Goal: Information Seeking & Learning: Check status

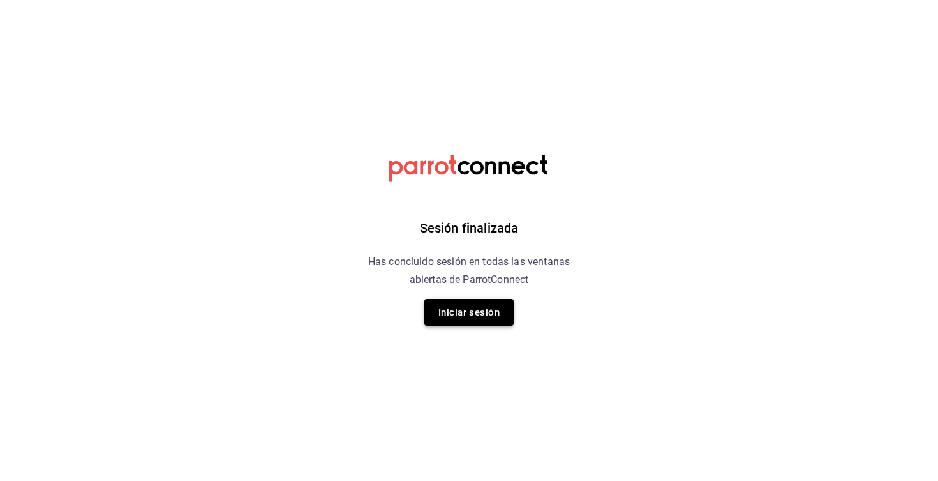
click at [467, 312] on button "Iniciar sesión" at bounding box center [469, 312] width 89 height 27
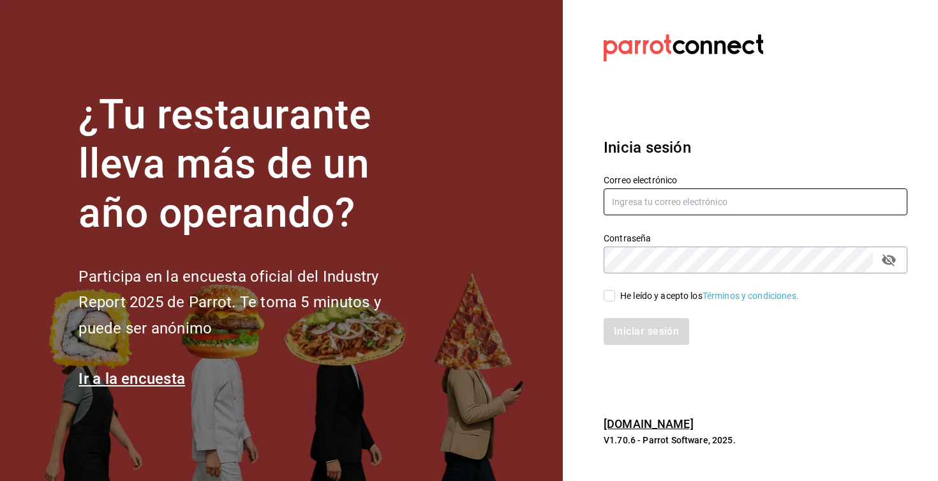
type input "[EMAIL_ADDRESS][DOMAIN_NAME]"
click at [612, 299] on input "He leído y acepto los Términos y condiciones." at bounding box center [609, 295] width 11 height 11
checkbox input "true"
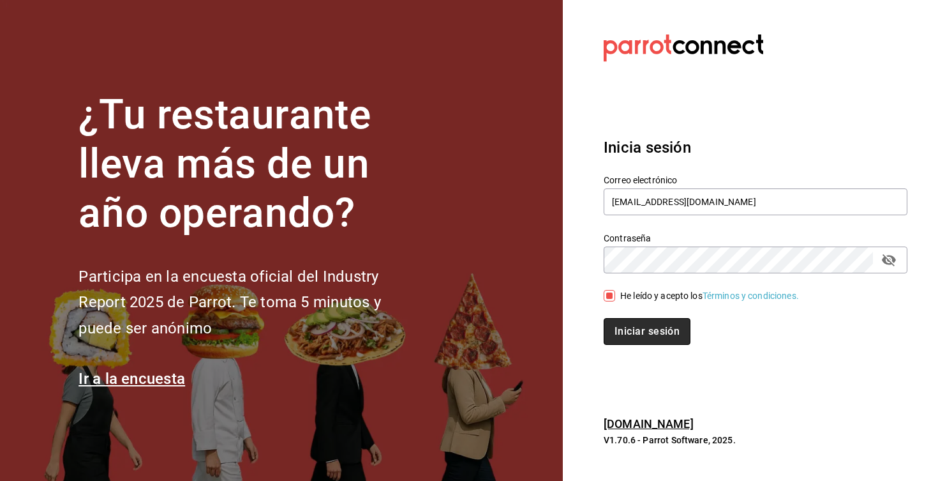
click at [628, 336] on button "Iniciar sesión" at bounding box center [647, 331] width 87 height 27
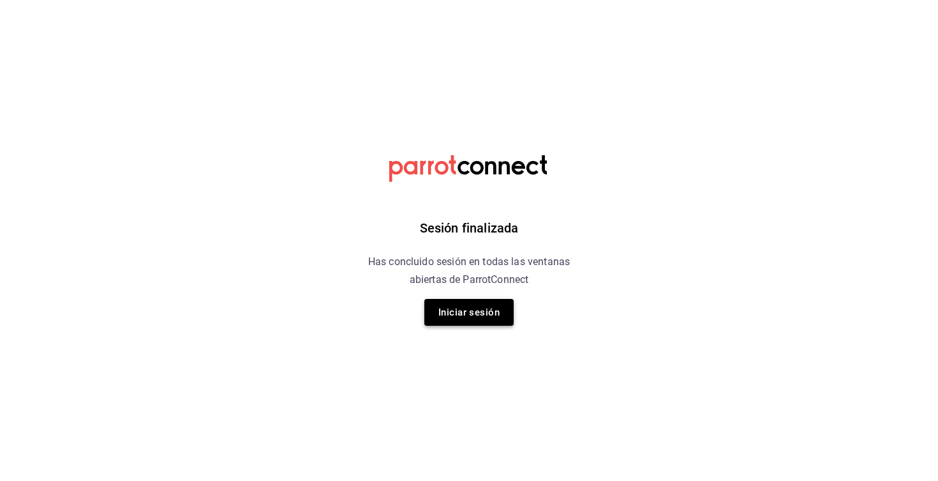
click at [488, 317] on button "Iniciar sesión" at bounding box center [469, 312] width 89 height 27
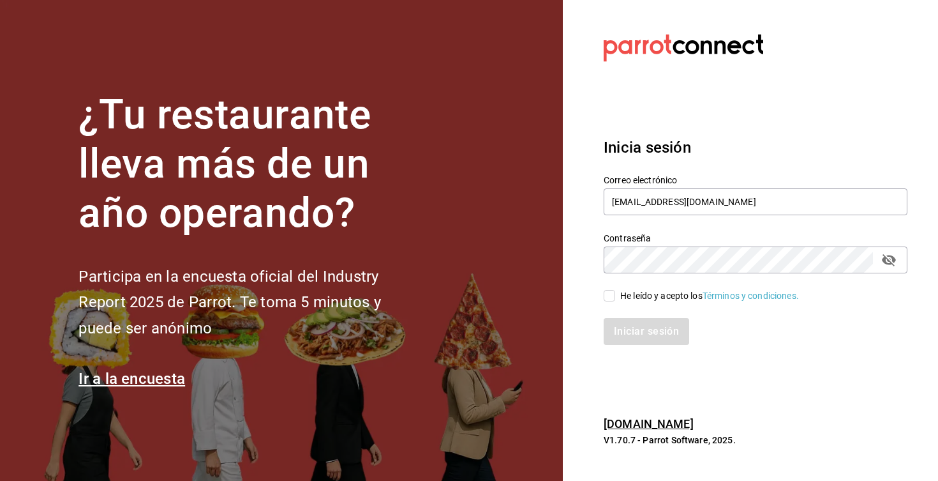
click at [606, 301] on input "He leído y acepto los Términos y condiciones." at bounding box center [609, 295] width 11 height 11
checkbox input "true"
click at [632, 331] on button "Iniciar sesión" at bounding box center [647, 331] width 87 height 27
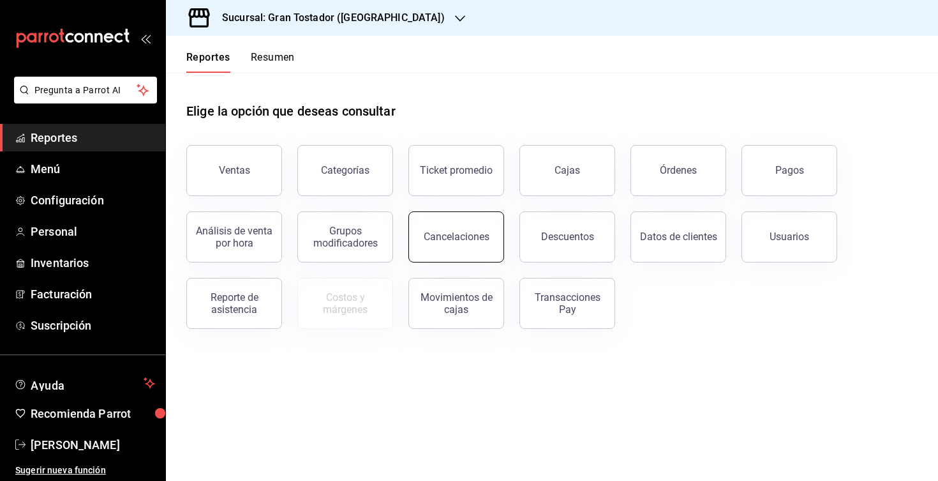
click at [478, 253] on button "Cancelaciones" at bounding box center [457, 236] width 96 height 51
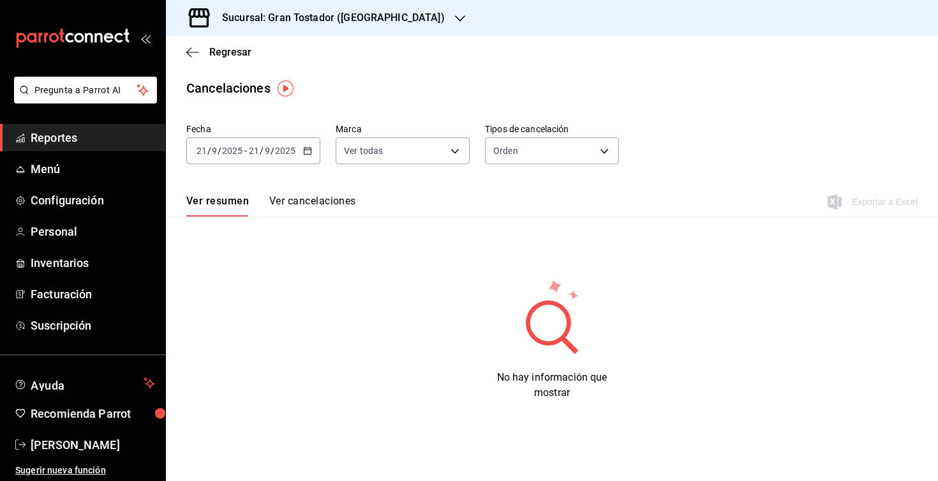
click at [371, 26] on div "Sucursal: Gran Tostador (Patria)" at bounding box center [323, 18] width 294 height 36
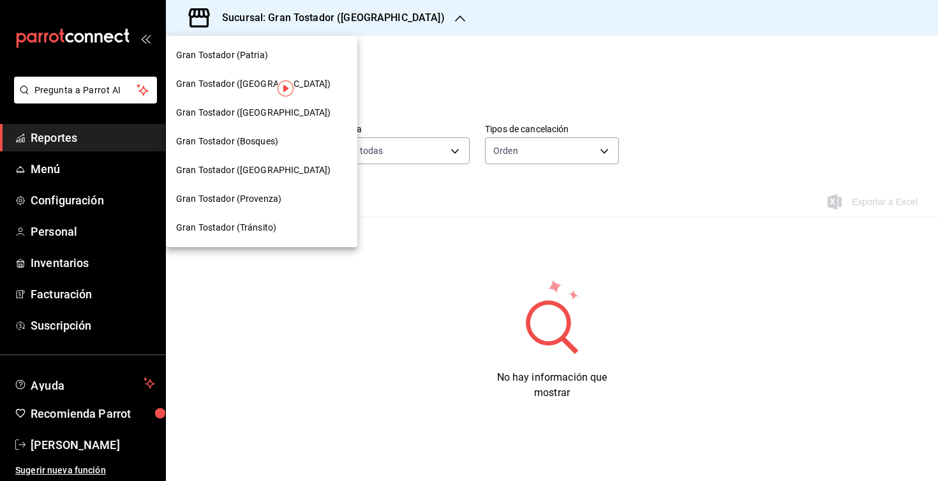
click at [269, 143] on span "Gran Tostador (Bosques)" at bounding box center [227, 141] width 102 height 13
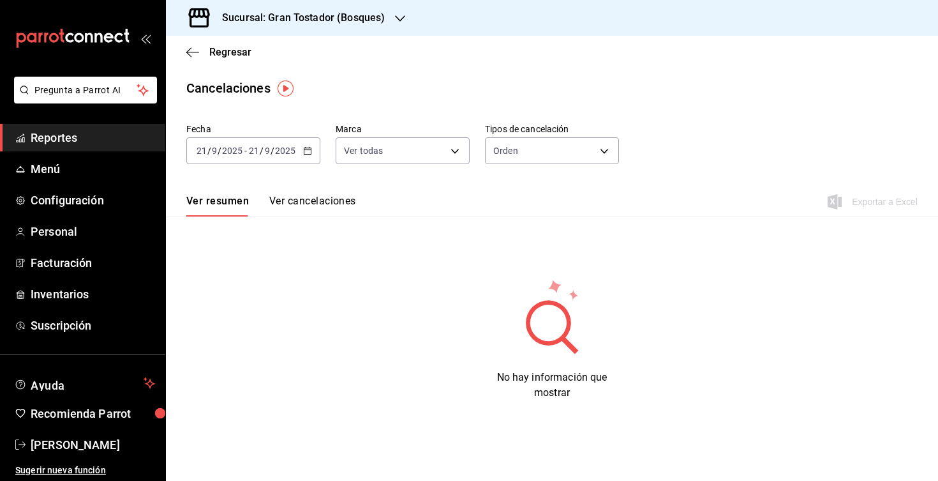
click at [312, 201] on button "Ver cancelaciones" at bounding box center [312, 206] width 87 height 22
click at [309, 153] on icon "button" at bounding box center [307, 150] width 9 height 9
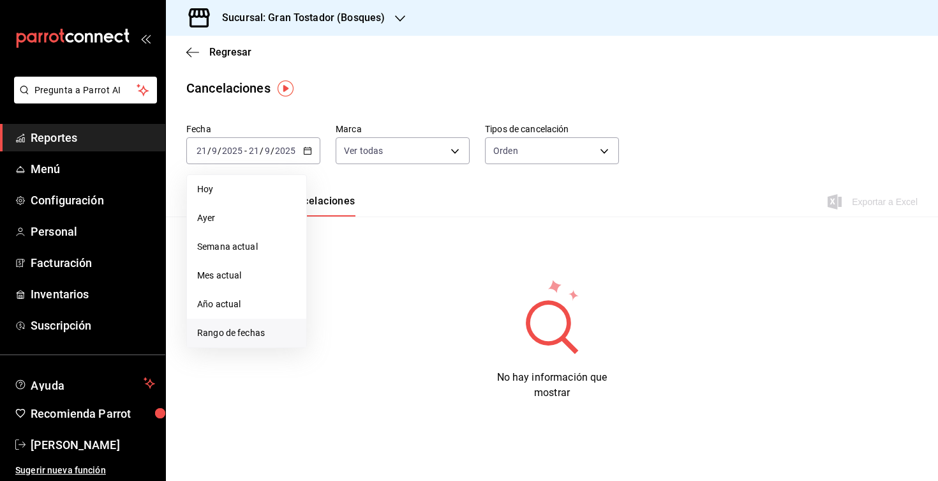
click at [250, 330] on span "Rango de fechas" at bounding box center [246, 332] width 99 height 13
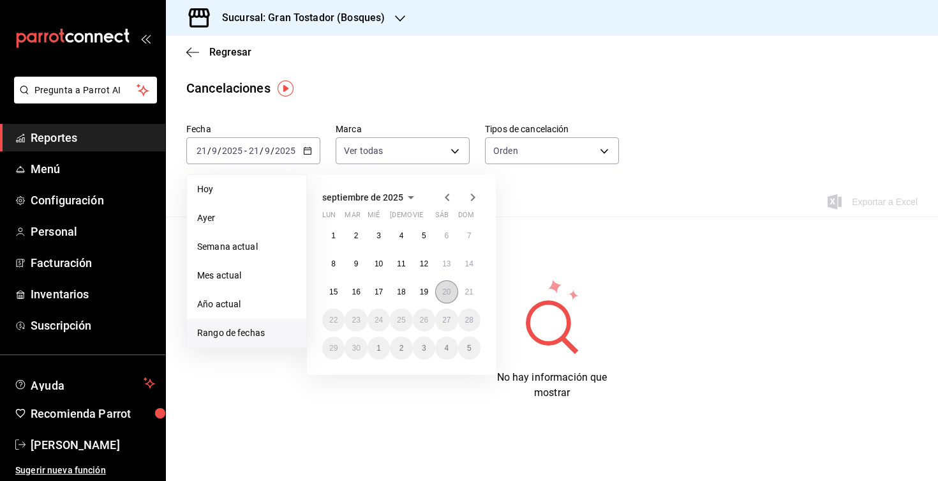
click at [446, 290] on abbr "20" at bounding box center [446, 291] width 8 height 9
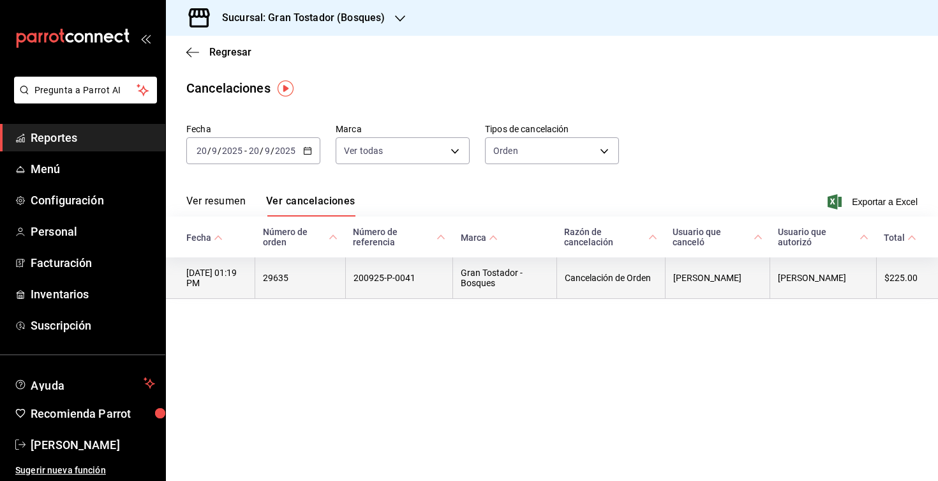
click at [727, 280] on th "Anna Bosques" at bounding box center [717, 277] width 105 height 41
click at [543, 280] on th "Gran Tostador - Bosques" at bounding box center [504, 277] width 103 height 41
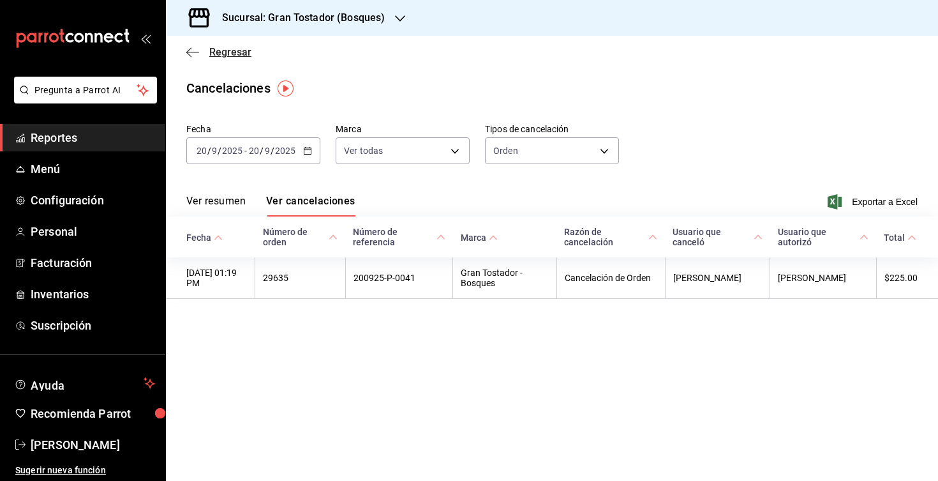
click at [195, 56] on icon "button" at bounding box center [192, 52] width 13 height 11
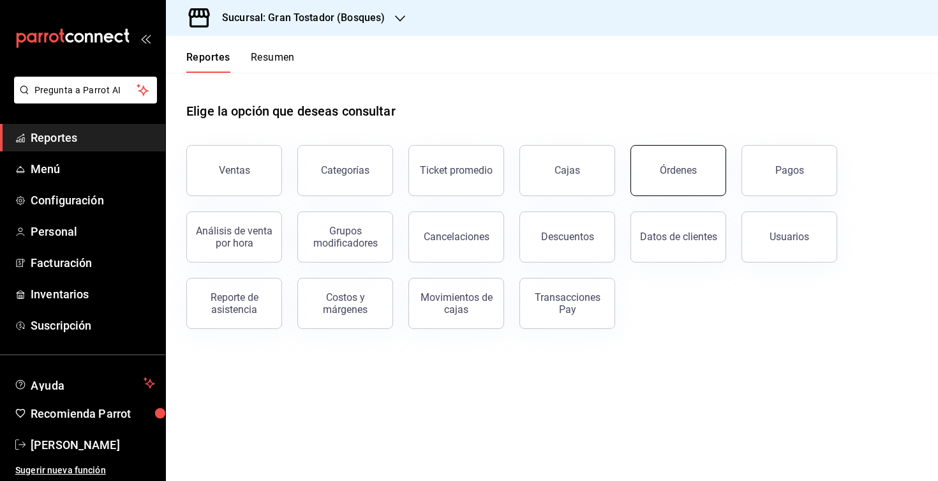
click at [669, 185] on button "Órdenes" at bounding box center [679, 170] width 96 height 51
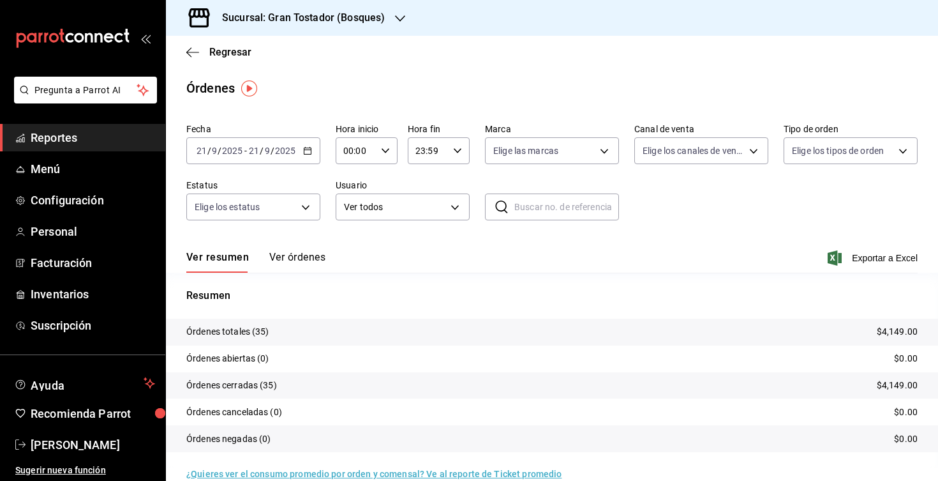
click at [308, 154] on icon "button" at bounding box center [307, 150] width 9 height 9
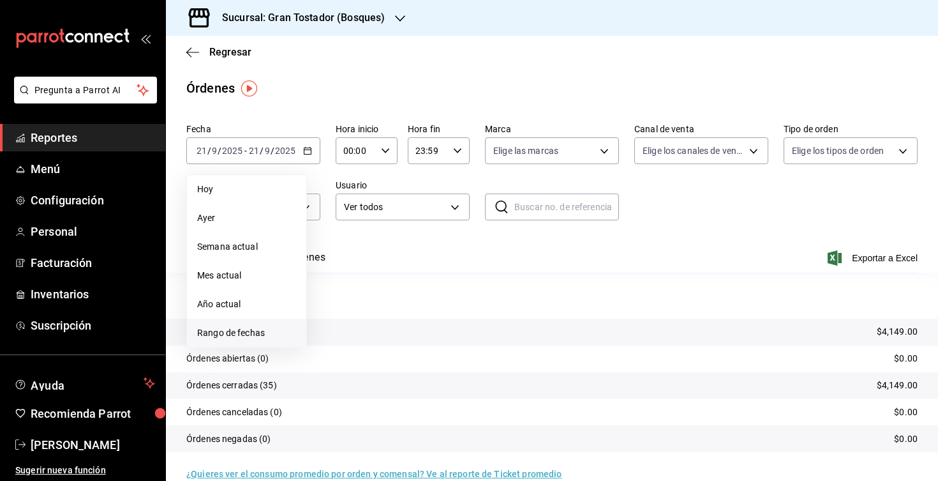
click at [244, 331] on span "Rango de fechas" at bounding box center [246, 332] width 99 height 13
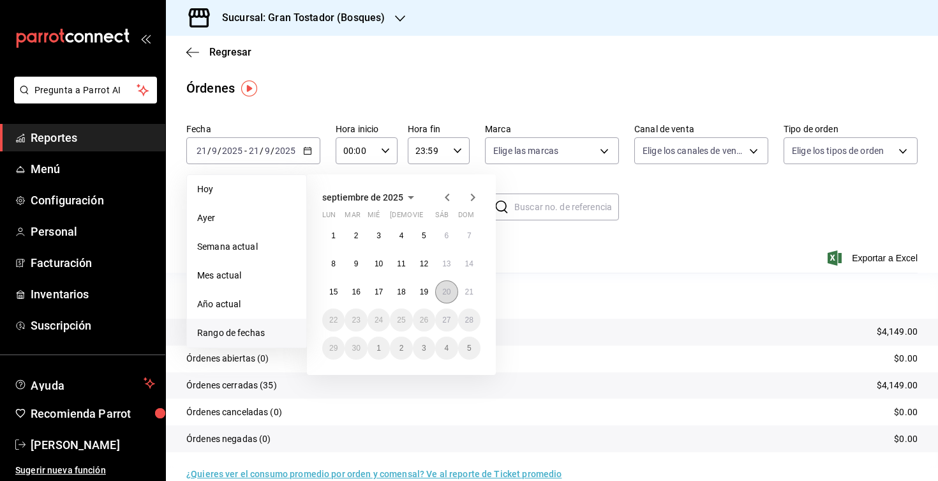
click at [447, 292] on abbr "20" at bounding box center [446, 291] width 8 height 9
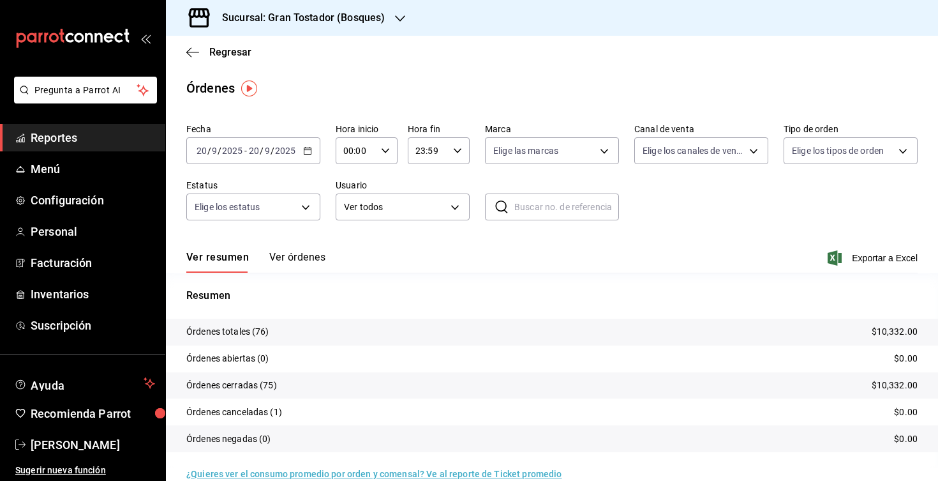
click at [297, 260] on button "Ver órdenes" at bounding box center [297, 262] width 56 height 22
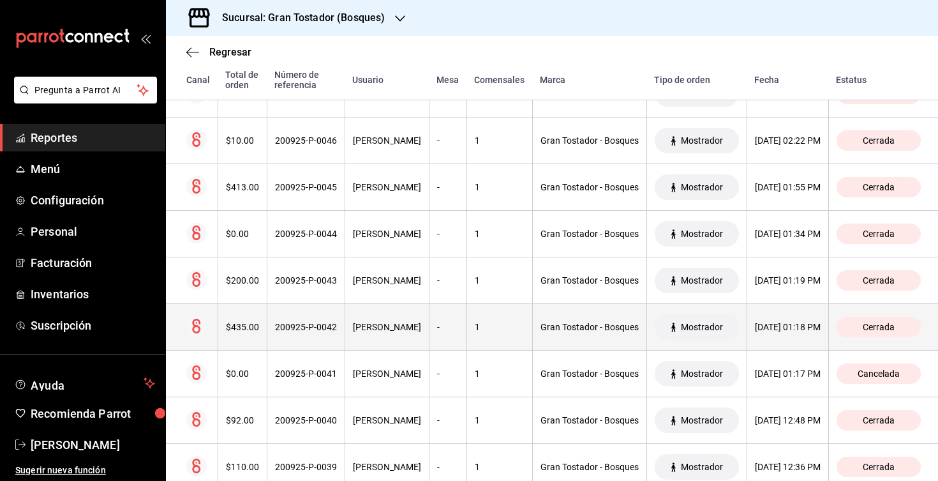
scroll to position [1619, 0]
click at [398, 331] on div "Anna Bosques" at bounding box center [387, 325] width 68 height 10
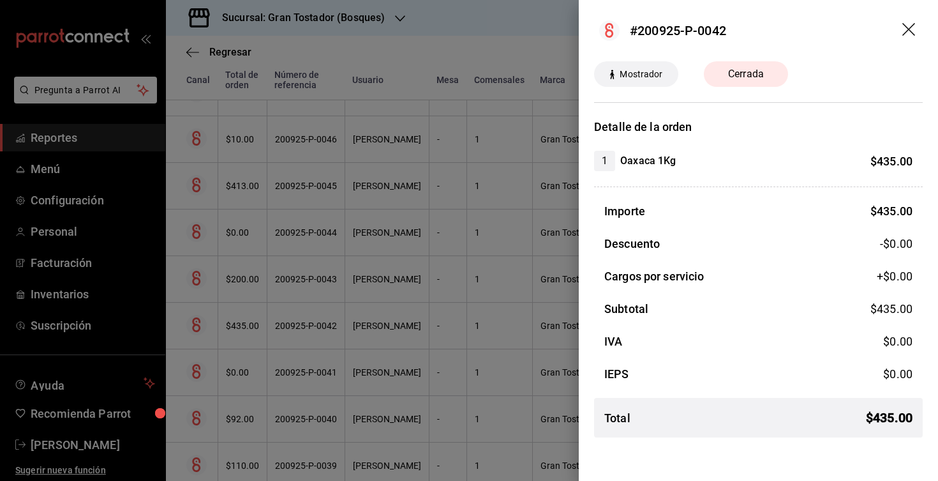
click at [472, 32] on div at bounding box center [469, 240] width 938 height 481
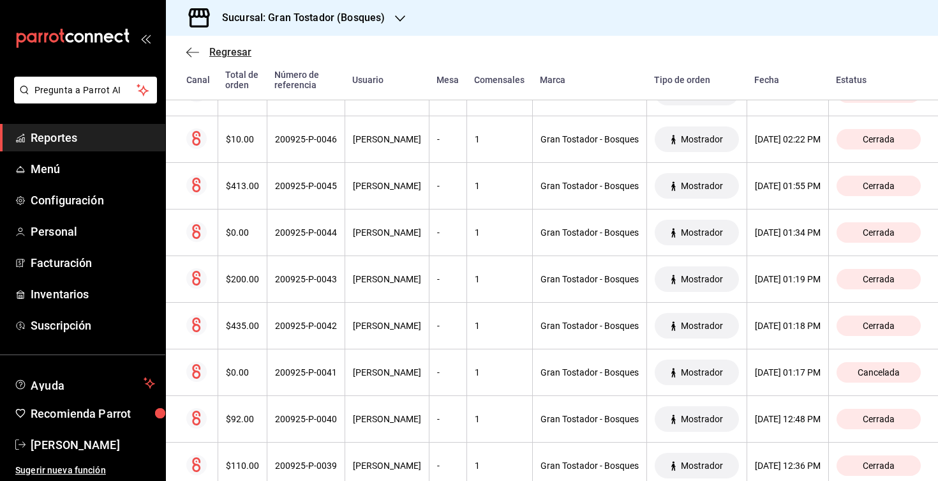
click at [189, 53] on icon "button" at bounding box center [192, 52] width 13 height 11
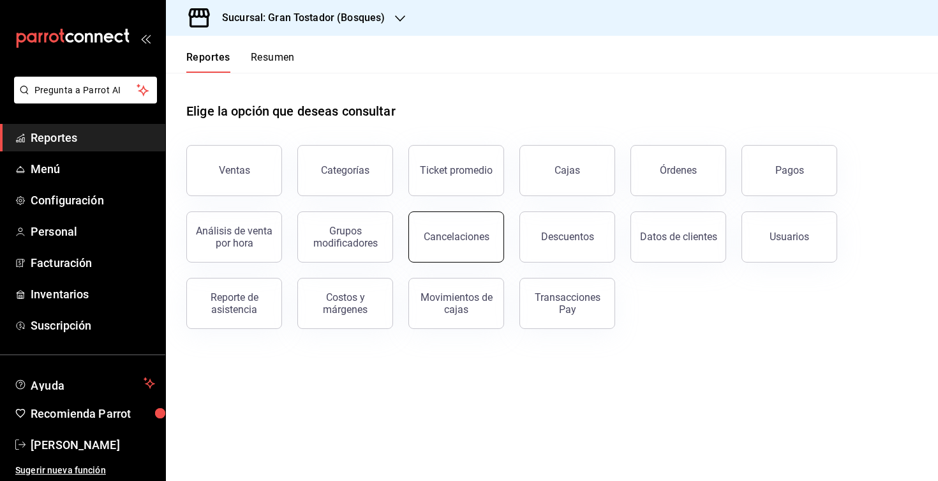
click at [433, 248] on button "Cancelaciones" at bounding box center [457, 236] width 96 height 51
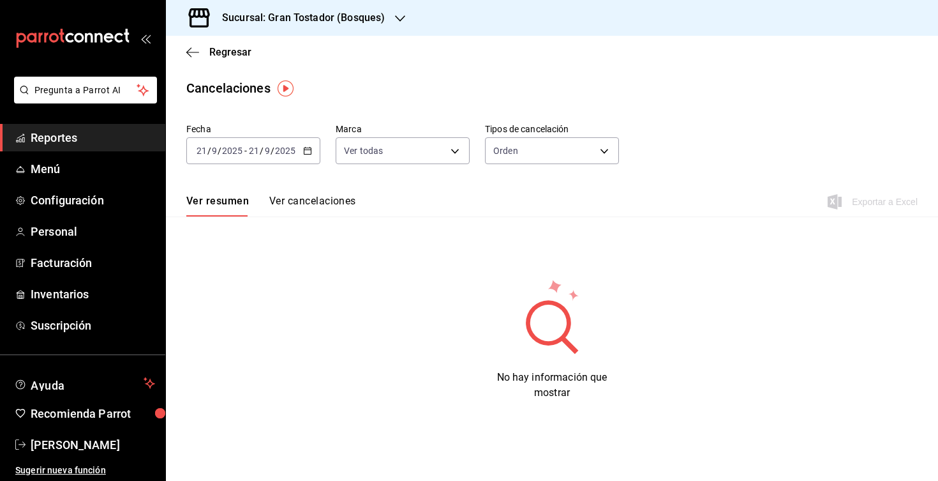
click at [306, 151] on icon "button" at bounding box center [307, 150] width 9 height 9
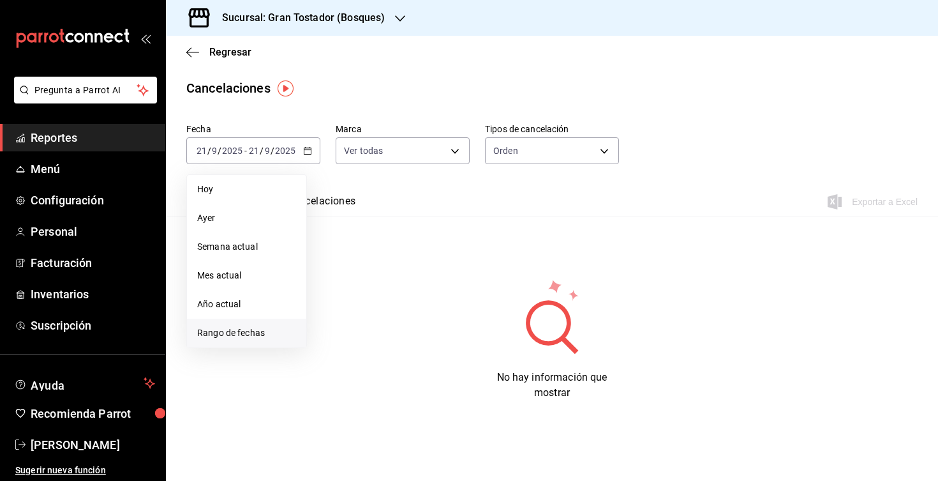
click at [241, 331] on span "Rango de fechas" at bounding box center [246, 332] width 99 height 13
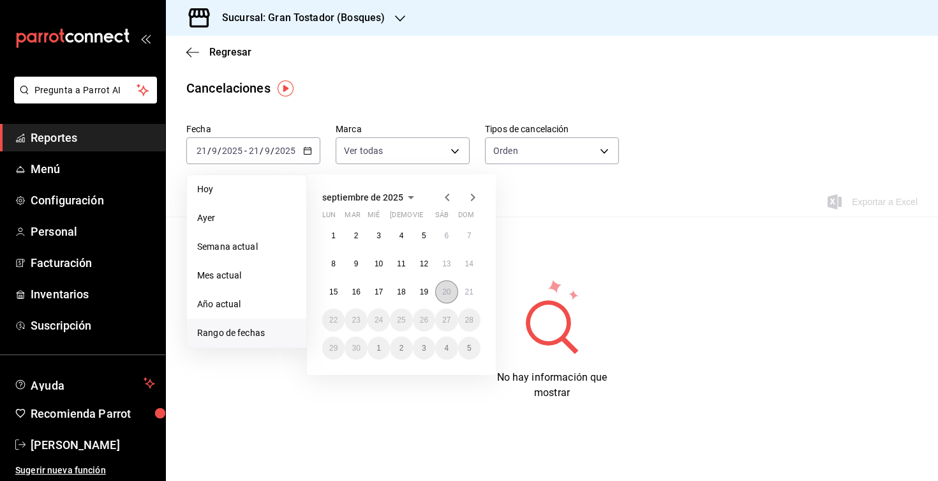
click at [449, 292] on abbr "20" at bounding box center [446, 291] width 8 height 9
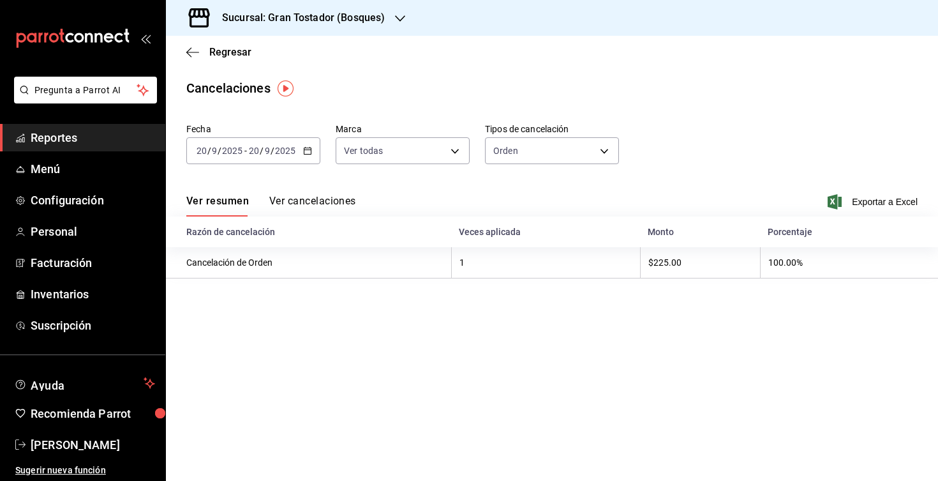
click at [391, 21] on div "Sucursal: Gran Tostador (Bosques)" at bounding box center [293, 18] width 234 height 36
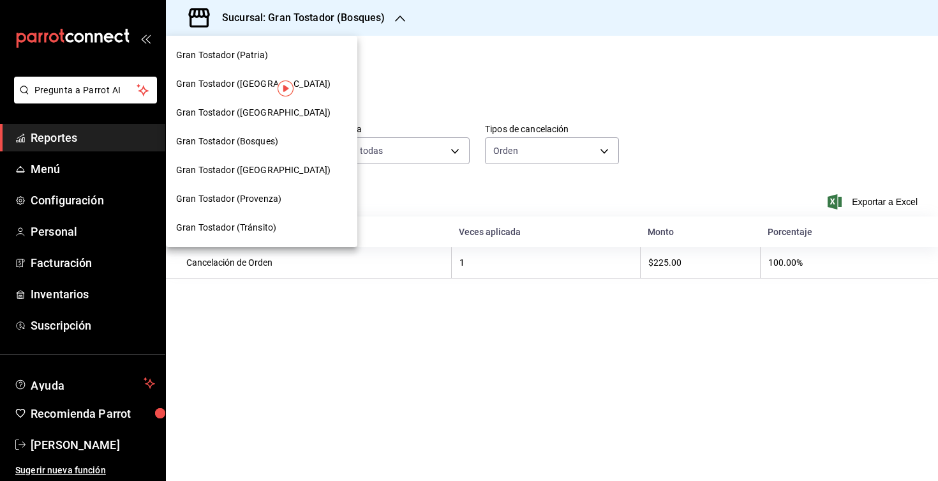
click at [271, 175] on span "Gran Tostador ([GEOGRAPHIC_DATA])" at bounding box center [253, 169] width 154 height 13
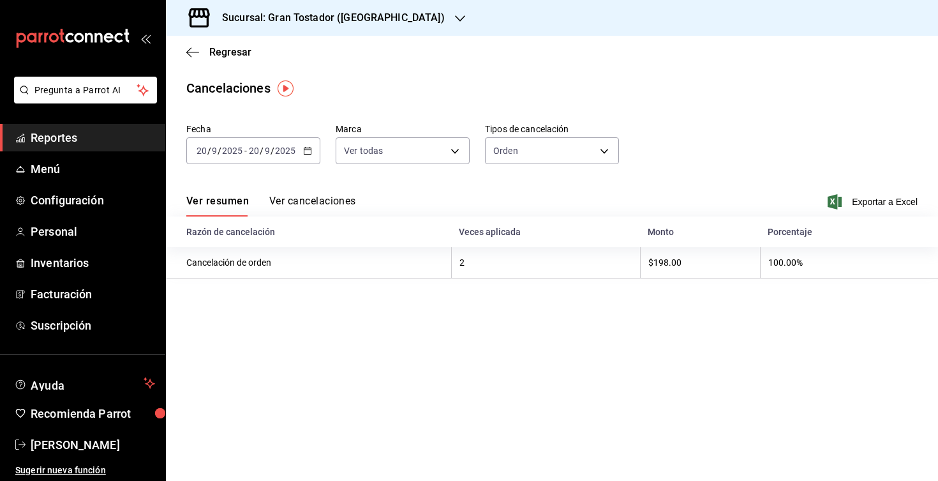
click at [324, 209] on button "Ver cancelaciones" at bounding box center [312, 206] width 87 height 22
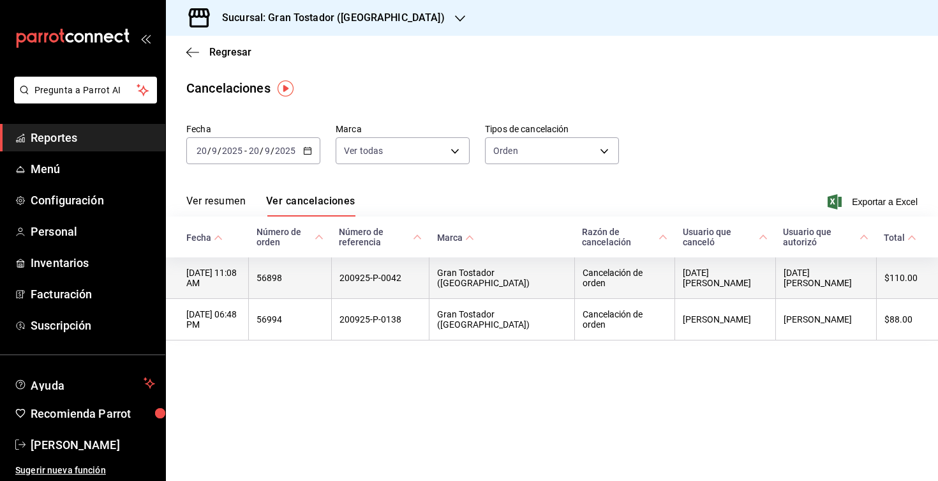
click at [429, 284] on th "200925-P-0042" at bounding box center [380, 277] width 98 height 41
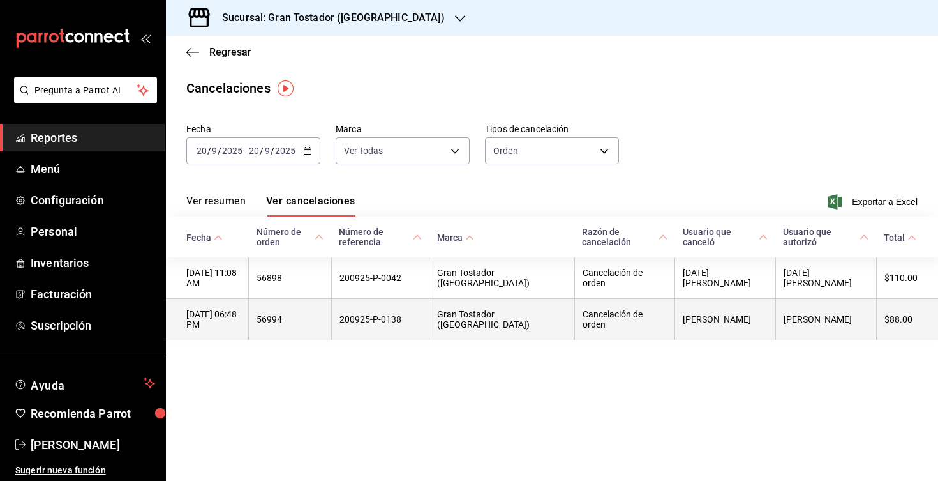
click at [416, 313] on th "200925-P-0138" at bounding box center [380, 319] width 98 height 41
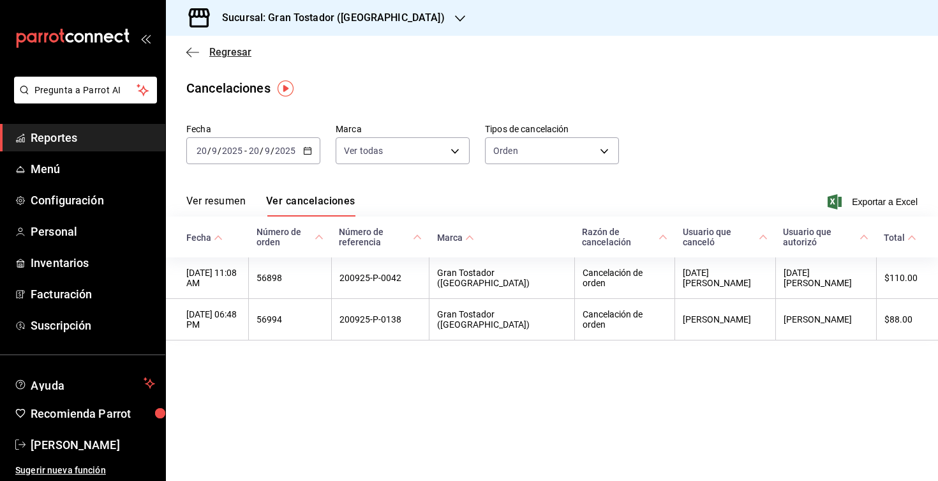
click at [192, 54] on icon "button" at bounding box center [192, 52] width 13 height 11
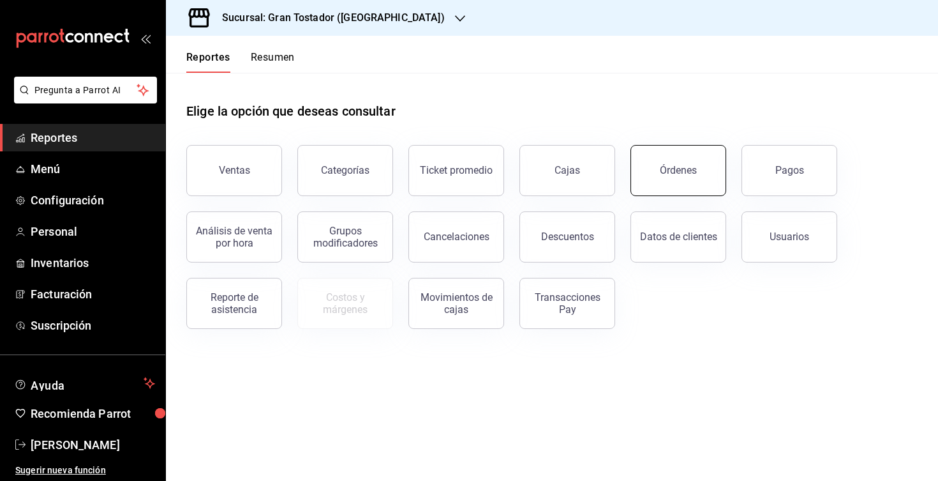
click at [659, 192] on button "Órdenes" at bounding box center [679, 170] width 96 height 51
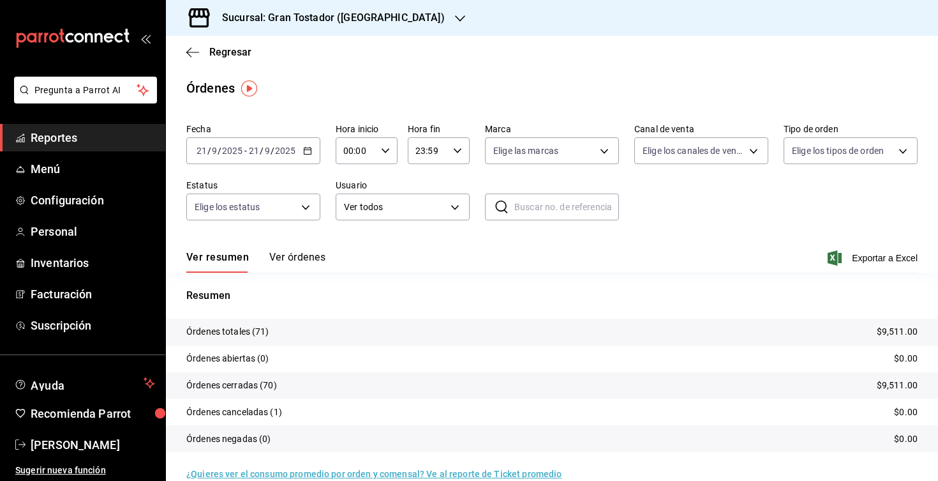
click at [305, 155] on div "[DATE] [DATE] - [DATE] [DATE]" at bounding box center [253, 150] width 134 height 27
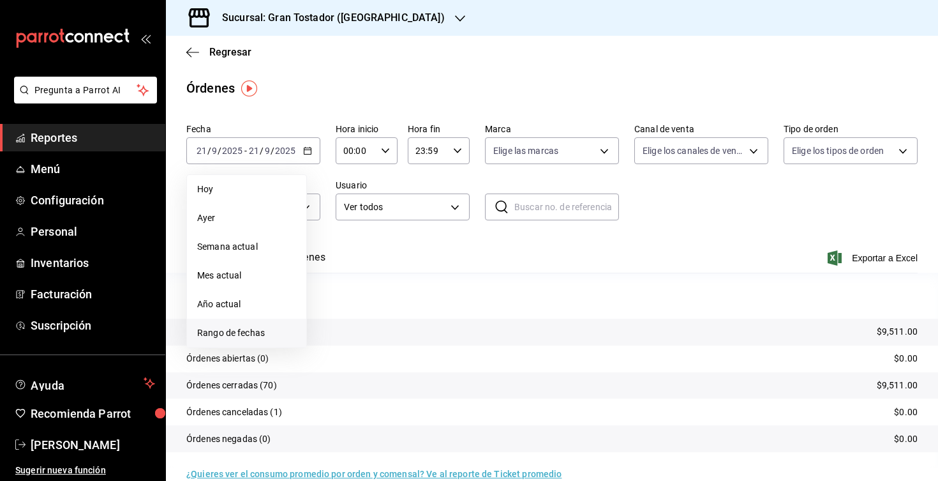
click at [227, 333] on span "Rango de fechas" at bounding box center [246, 332] width 99 height 13
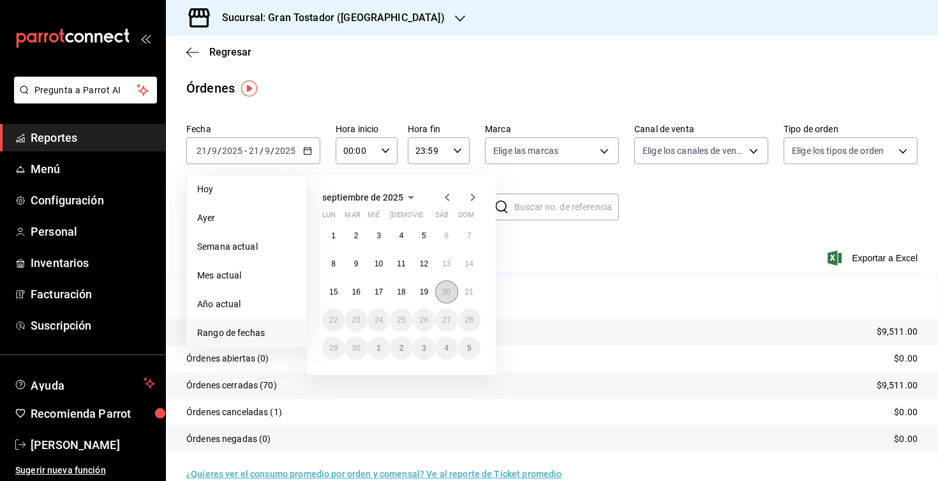
click at [438, 294] on button "20" at bounding box center [446, 291] width 22 height 23
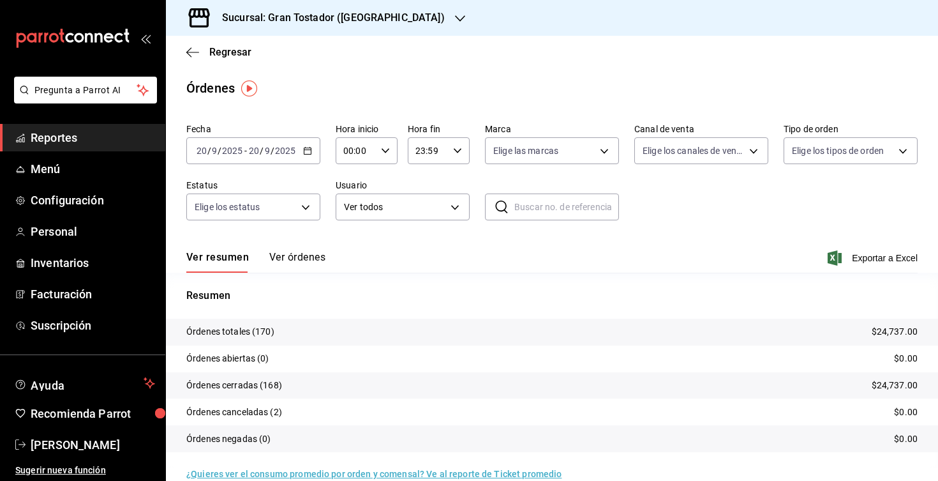
scroll to position [4, 0]
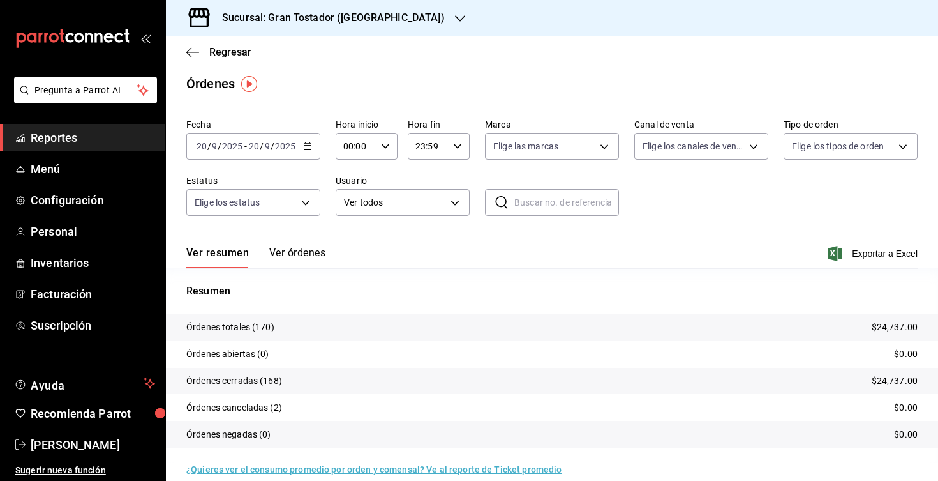
click at [300, 252] on button "Ver órdenes" at bounding box center [297, 257] width 56 height 22
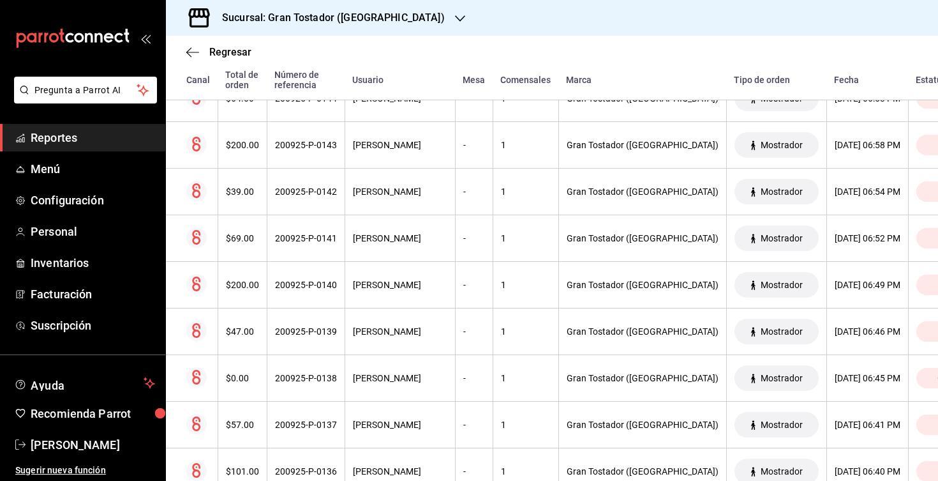
scroll to position [1480, 0]
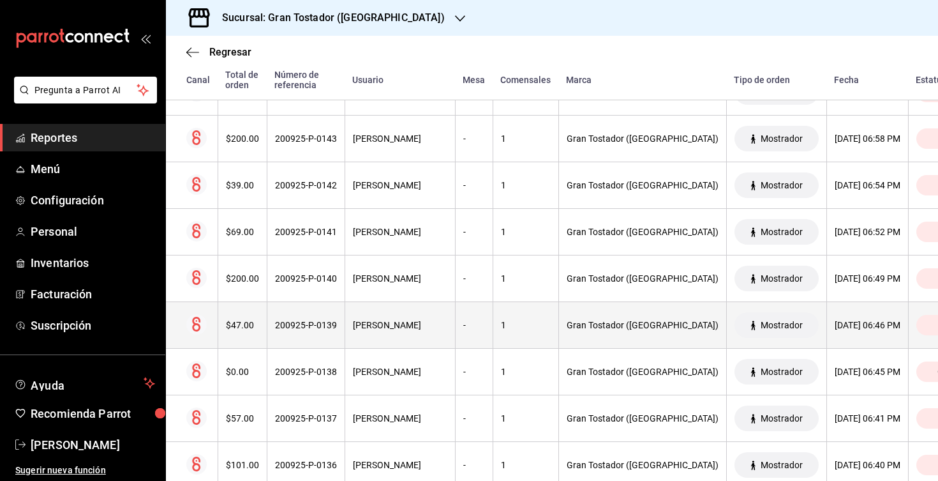
click at [589, 341] on th "Gran Tostador ([GEOGRAPHIC_DATA])" at bounding box center [643, 325] width 168 height 47
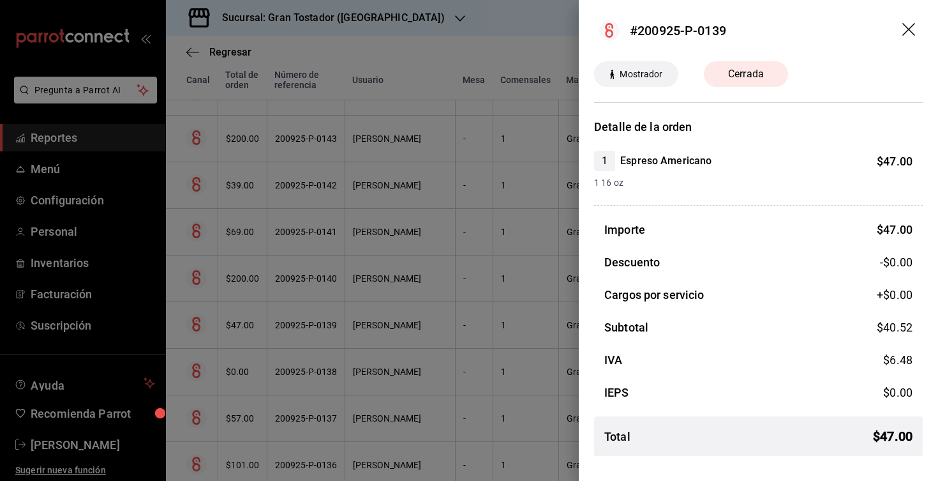
click at [908, 29] on icon "drag" at bounding box center [909, 29] width 13 height 13
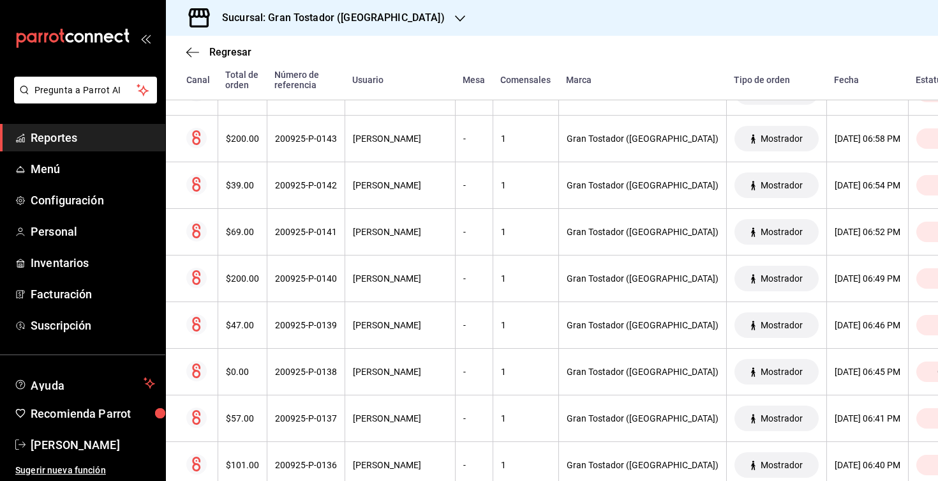
click at [56, 140] on span "Reportes" at bounding box center [93, 137] width 124 height 17
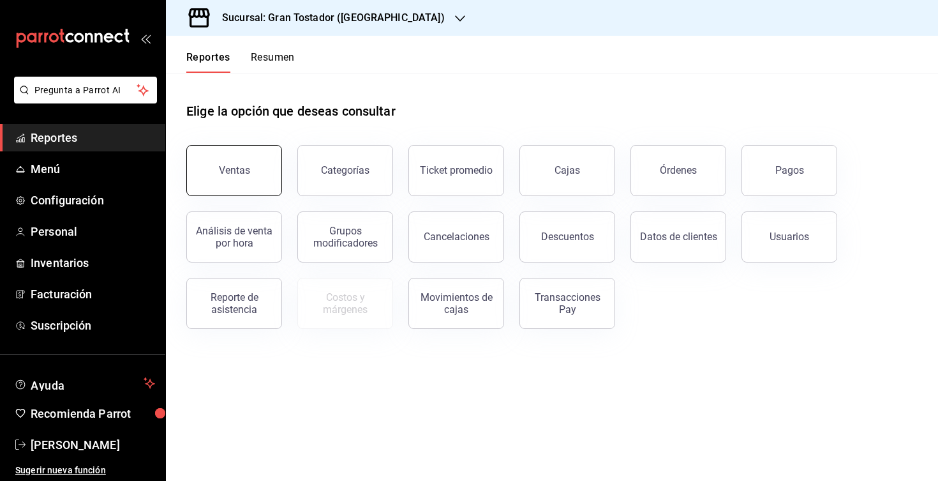
click at [207, 175] on button "Ventas" at bounding box center [234, 170] width 96 height 51
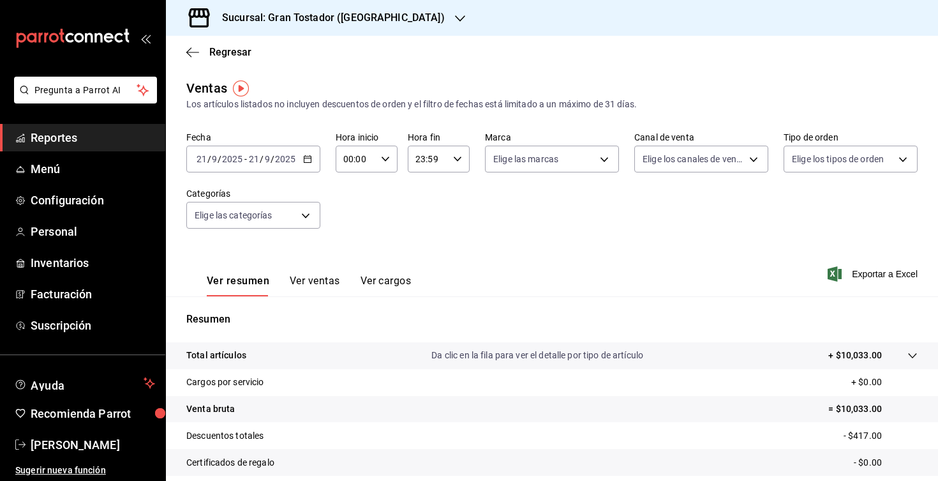
click at [321, 19] on h3 "Sucursal: Gran Tostador ([GEOGRAPHIC_DATA])" at bounding box center [328, 17] width 233 height 15
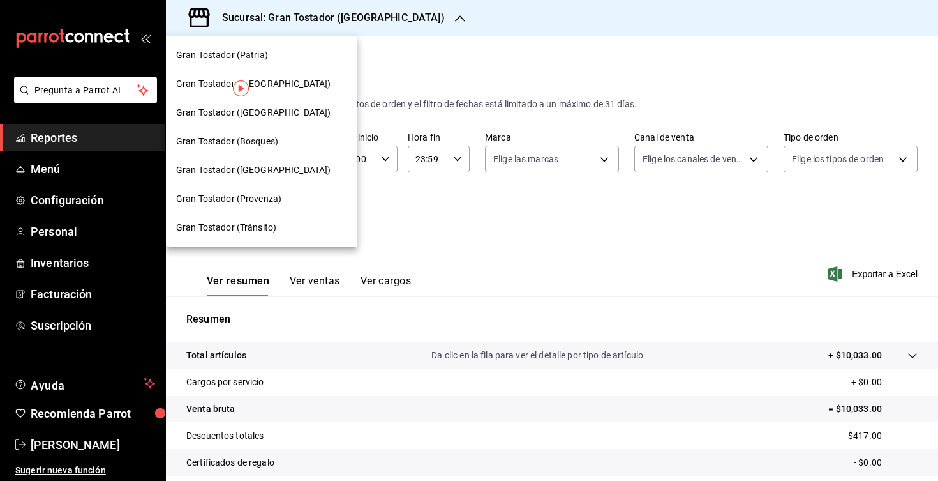
click at [254, 222] on span "Gran Tostador (Tránsito)" at bounding box center [226, 227] width 100 height 13
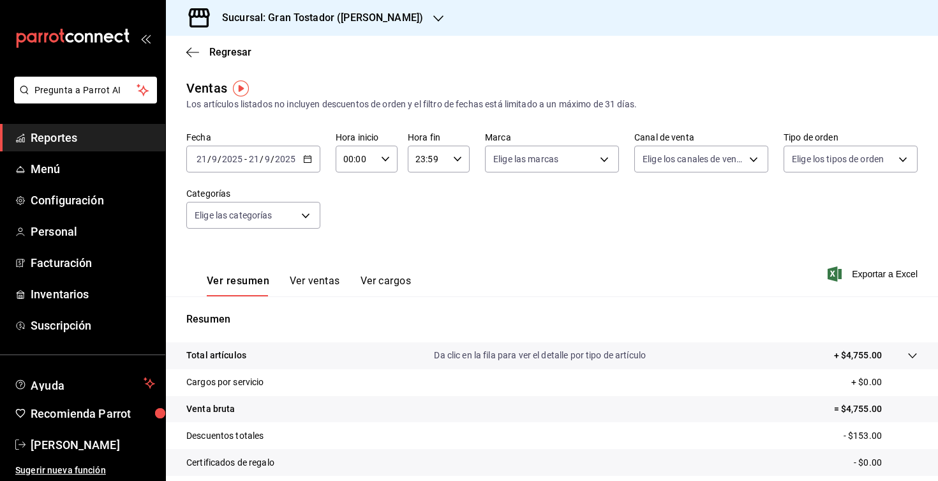
click at [310, 163] on icon "button" at bounding box center [307, 158] width 9 height 9
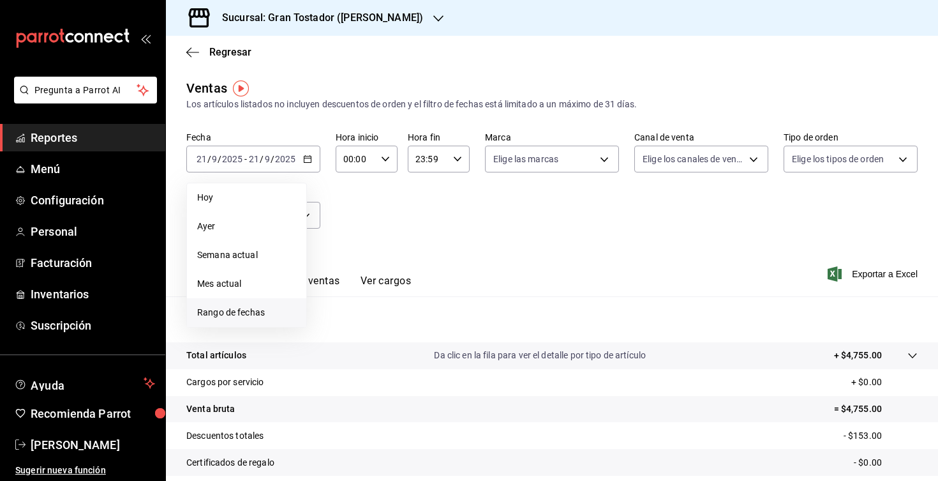
click at [245, 308] on span "Rango de fechas" at bounding box center [246, 312] width 99 height 13
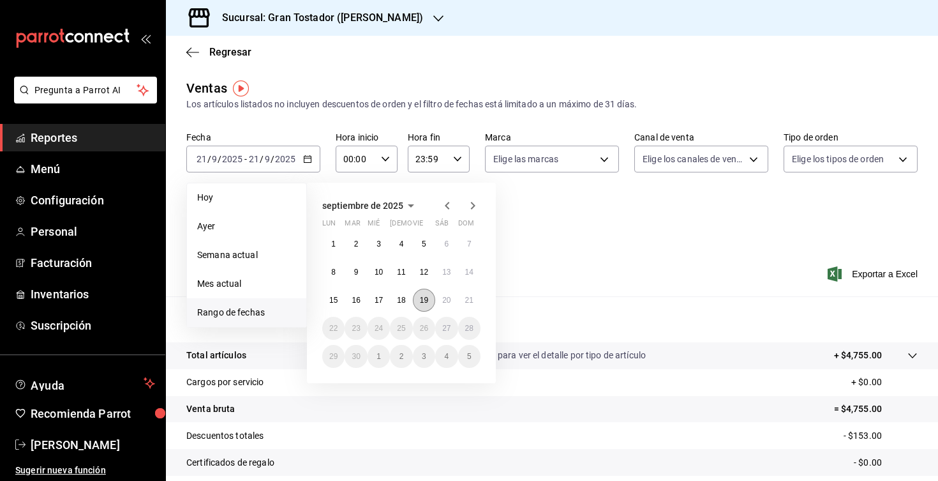
click at [421, 297] on abbr "19" at bounding box center [424, 300] width 8 height 9
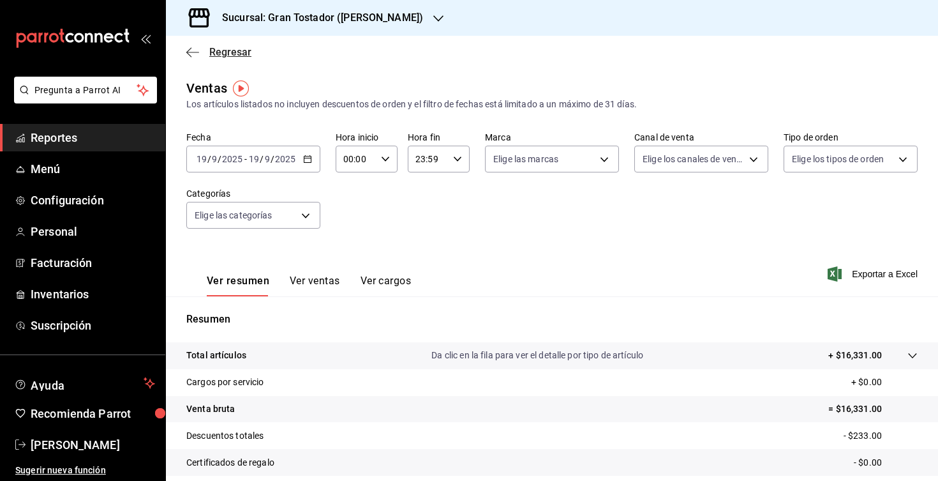
click at [193, 53] on icon "button" at bounding box center [192, 52] width 13 height 11
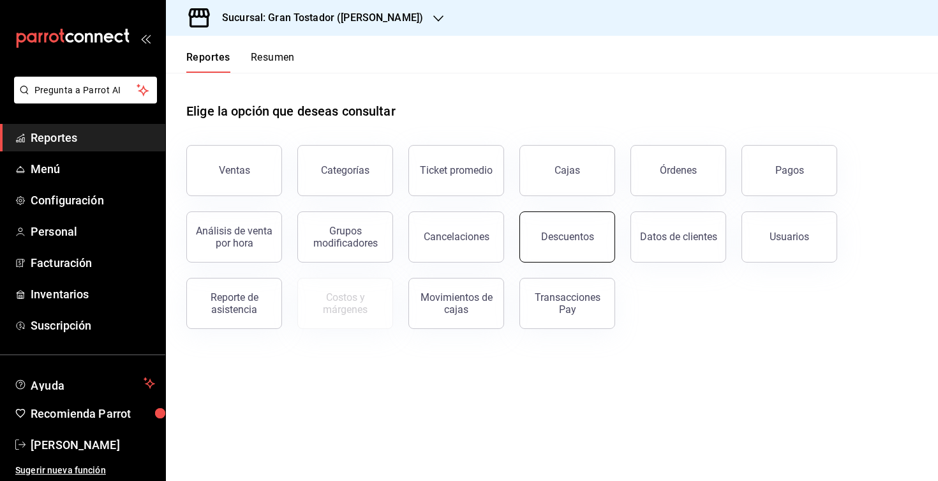
click at [546, 248] on button "Descuentos" at bounding box center [568, 236] width 96 height 51
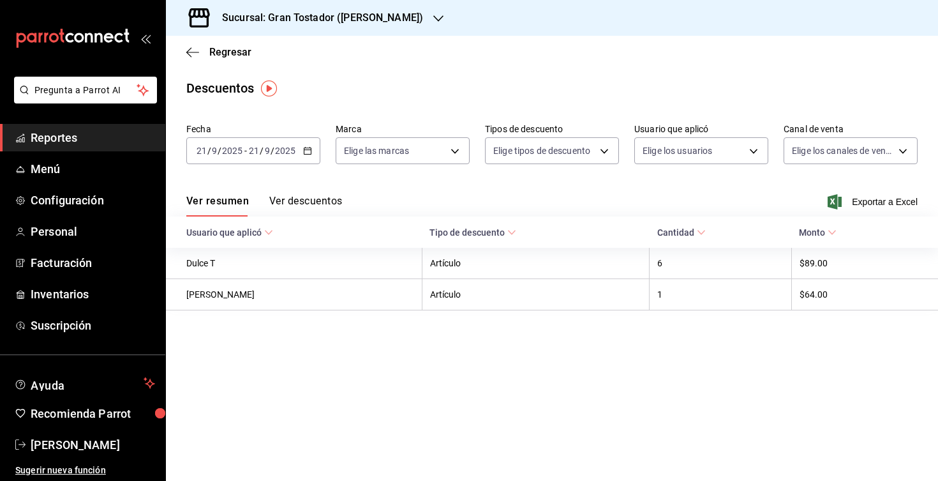
click at [309, 151] on icon "button" at bounding box center [307, 150] width 9 height 9
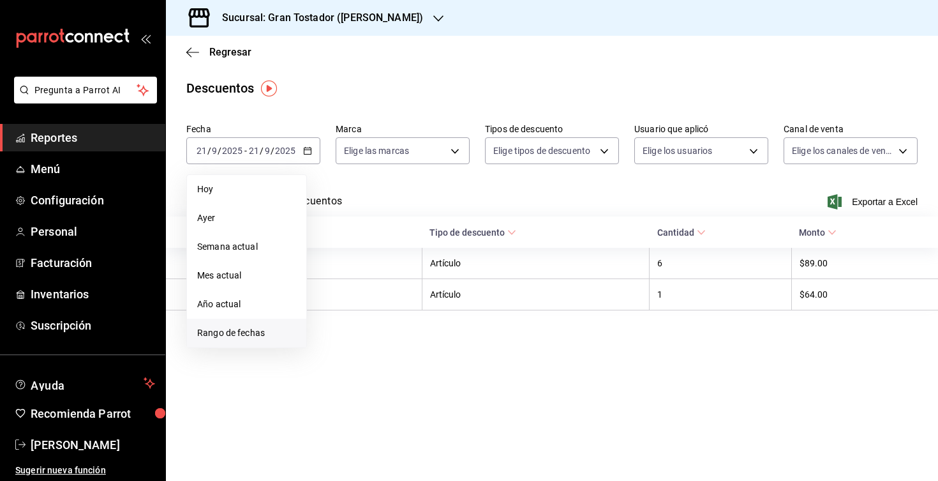
click at [262, 331] on span "Rango de fechas" at bounding box center [246, 332] width 99 height 13
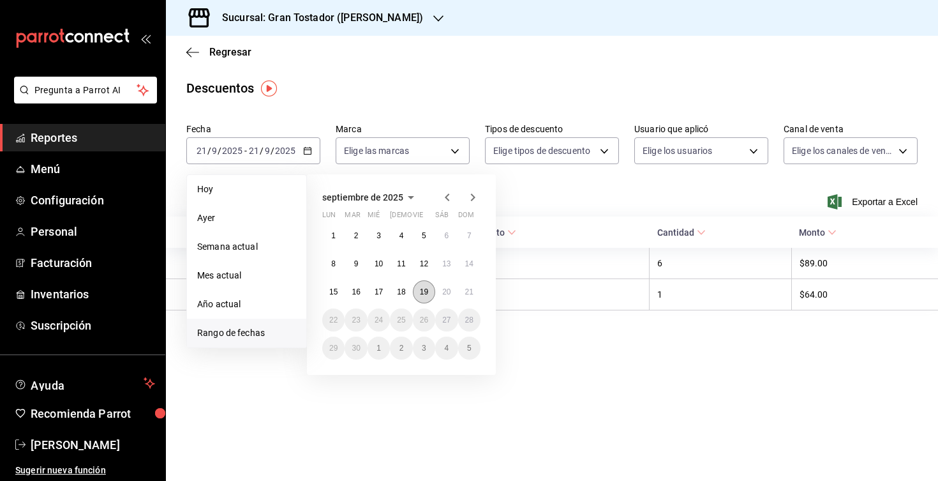
click at [428, 294] on button "19" at bounding box center [424, 291] width 22 height 23
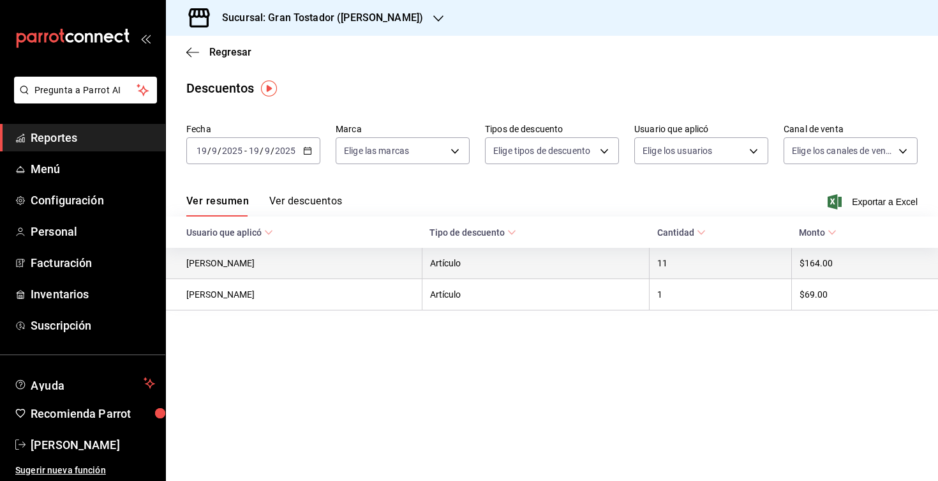
click at [550, 273] on th "Artículo" at bounding box center [536, 263] width 228 height 31
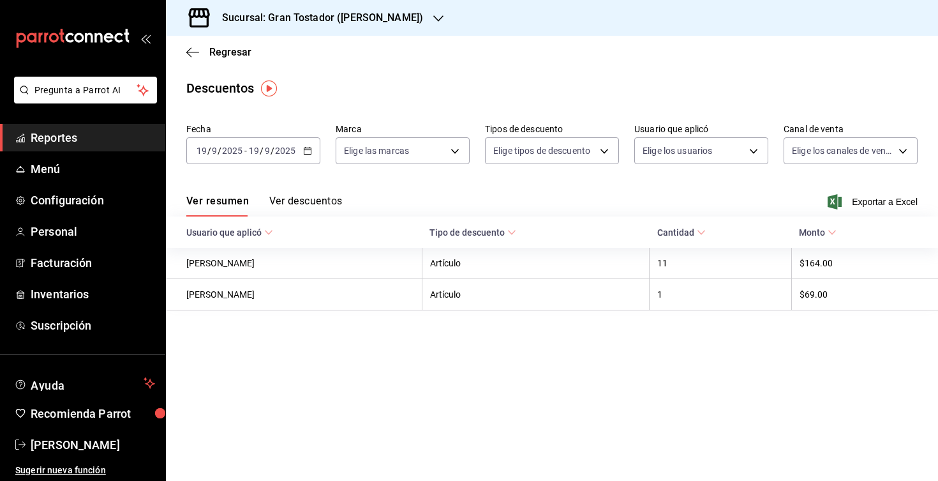
click at [317, 206] on button "Ver descuentos" at bounding box center [305, 206] width 73 height 22
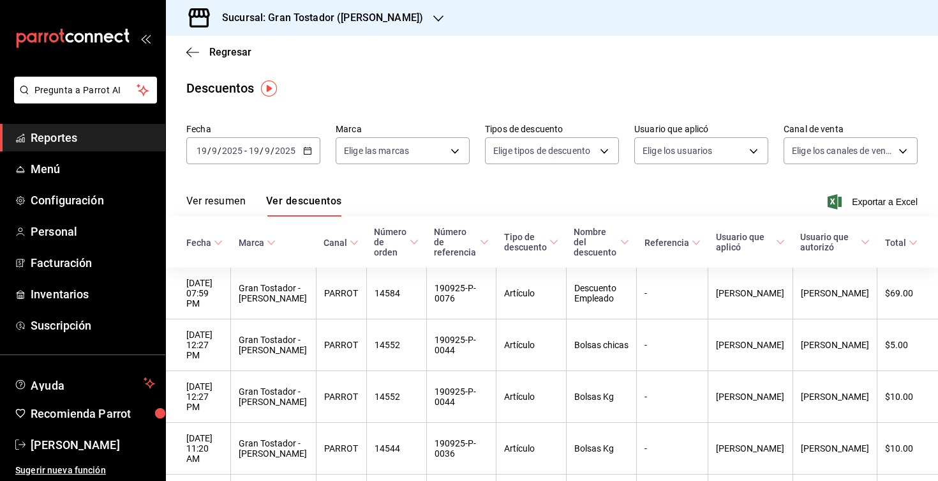
click at [308, 154] on \(Stroke\) "button" at bounding box center [308, 150] width 8 height 7
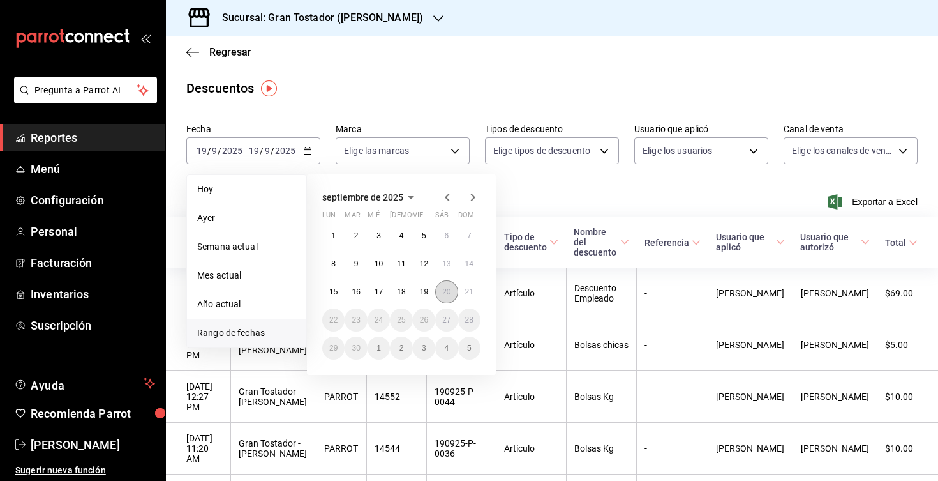
click at [442, 298] on button "20" at bounding box center [446, 291] width 22 height 23
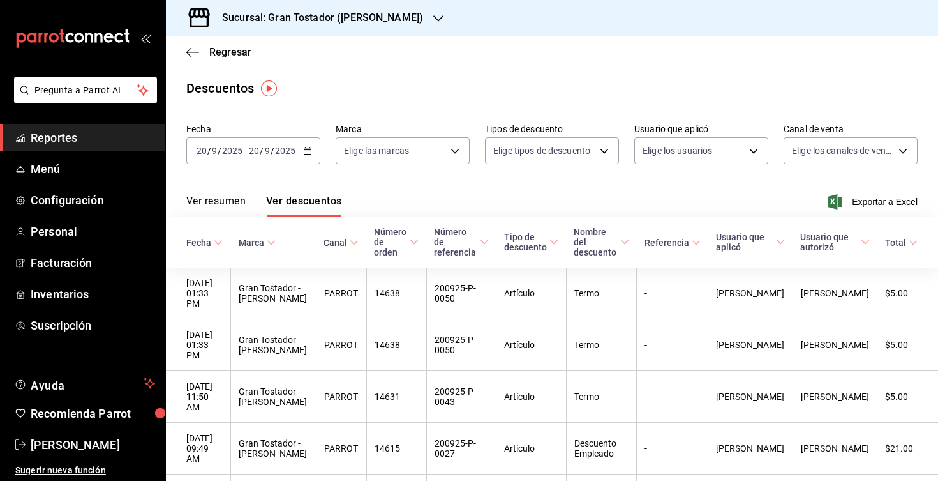
click at [305, 153] on icon "button" at bounding box center [307, 150] width 9 height 9
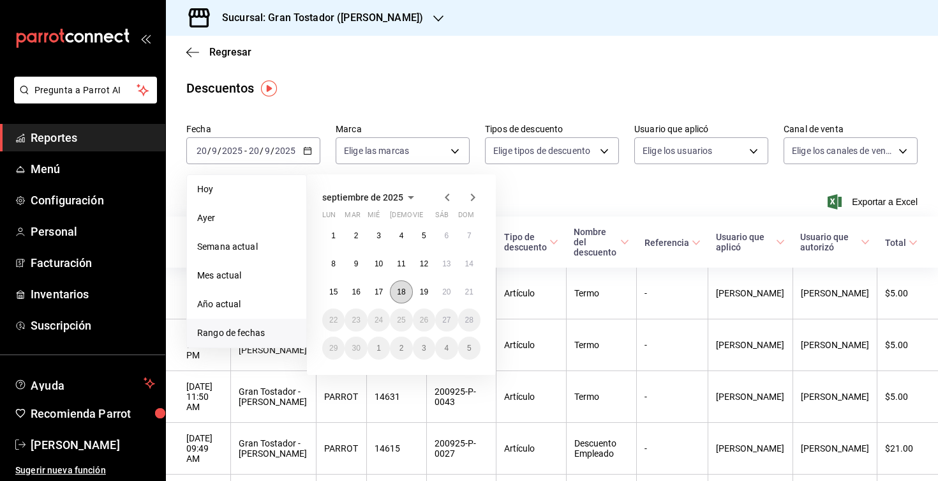
click at [407, 288] on button "18" at bounding box center [401, 291] width 22 height 23
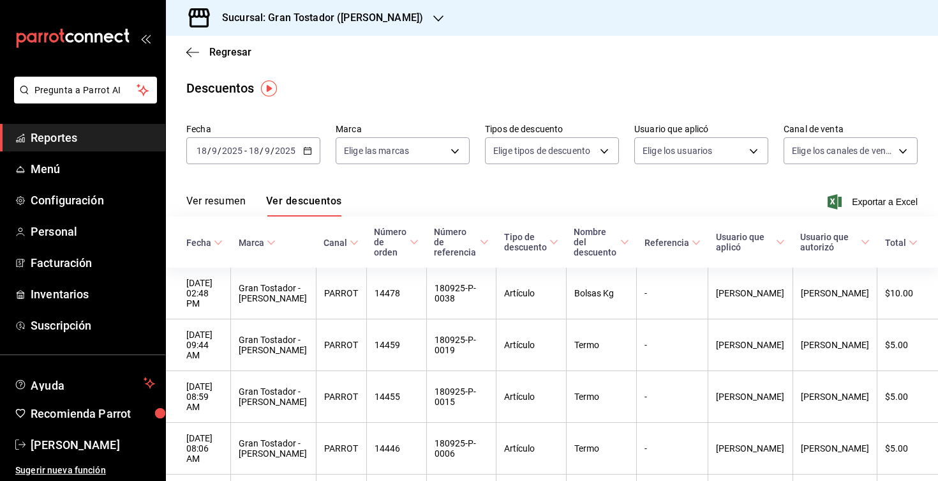
click at [305, 157] on div "[DATE] [DATE] - [DATE] [DATE]" at bounding box center [253, 150] width 134 height 27
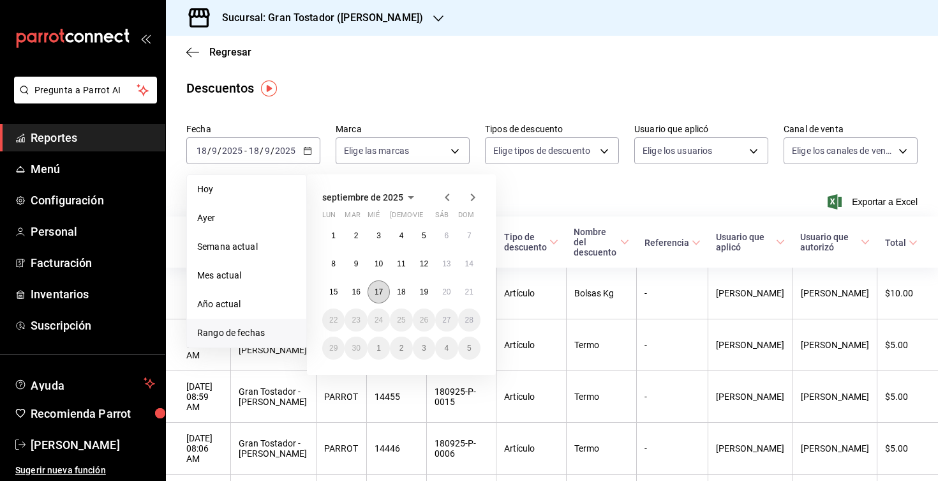
click at [377, 296] on button "17" at bounding box center [379, 291] width 22 height 23
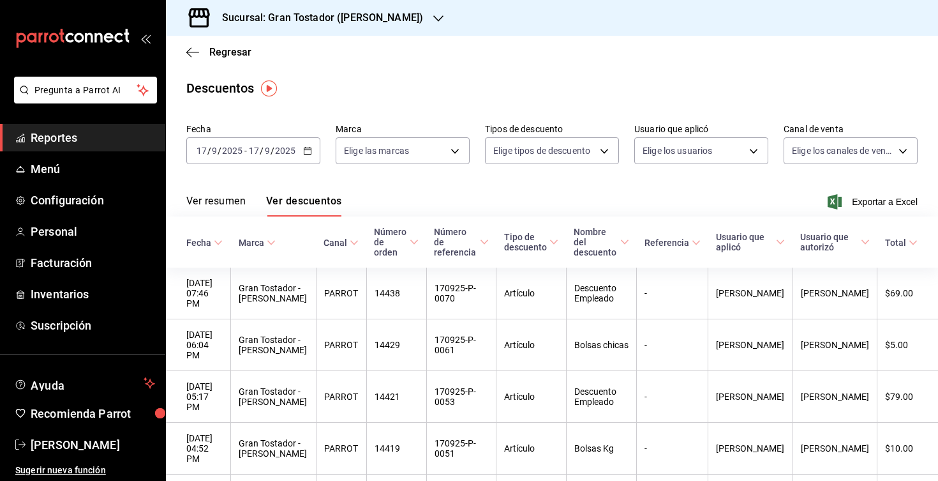
click at [306, 154] on \(Stroke\) "button" at bounding box center [308, 150] width 8 height 7
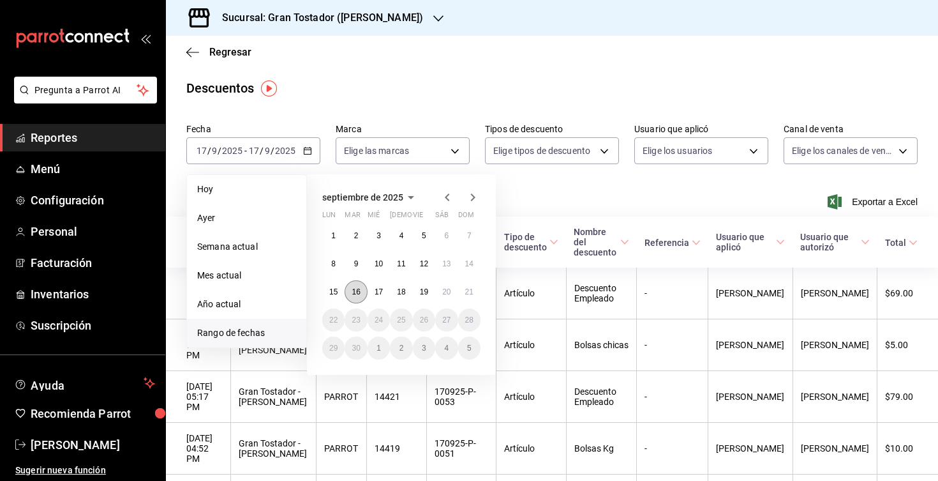
click at [363, 296] on button "16" at bounding box center [356, 291] width 22 height 23
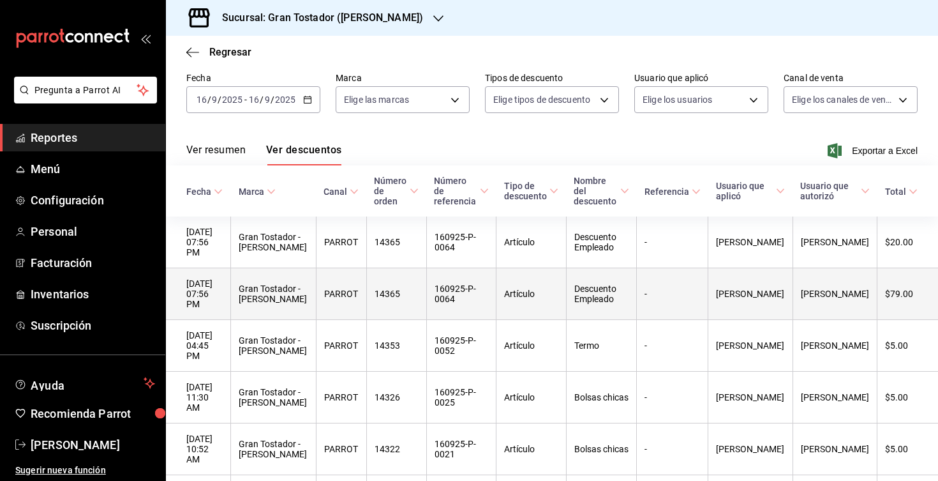
scroll to position [17, 0]
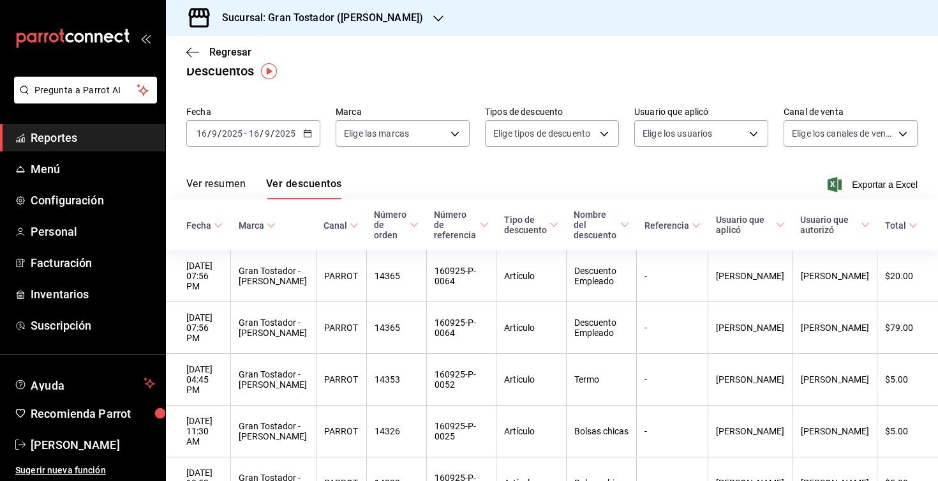
click at [305, 138] on div "[DATE] [DATE] - [DATE] [DATE]" at bounding box center [253, 133] width 134 height 27
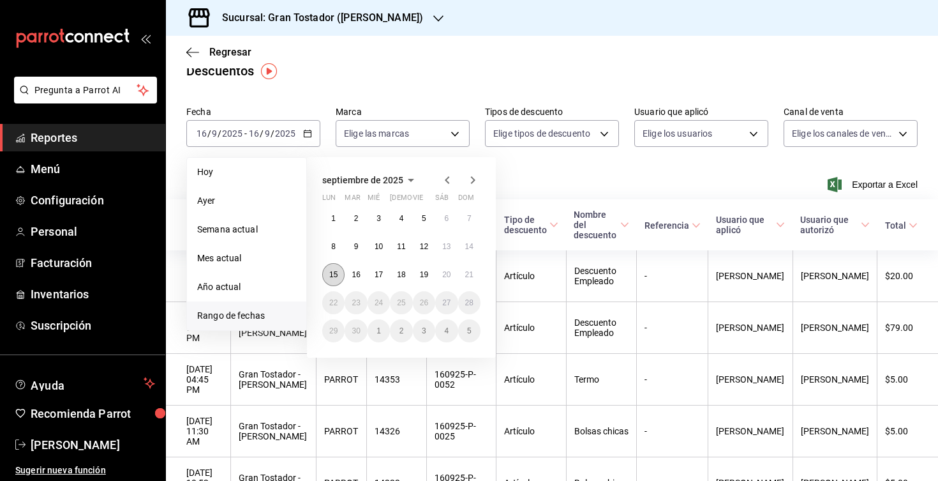
click at [338, 276] on button "15" at bounding box center [333, 274] width 22 height 23
